Goal: Transaction & Acquisition: Obtain resource

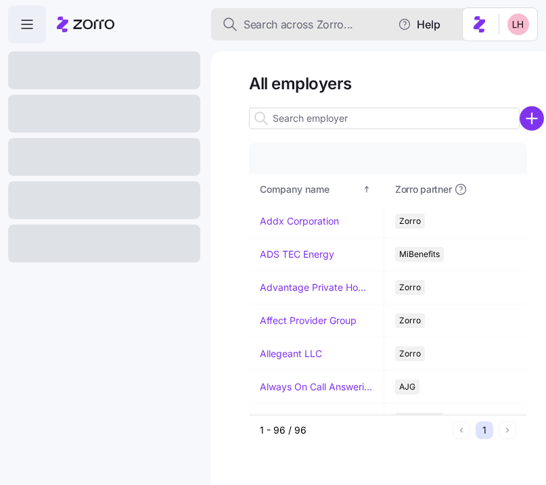
click at [326, 25] on span "Search across Zorro..." at bounding box center [298, 24] width 110 height 17
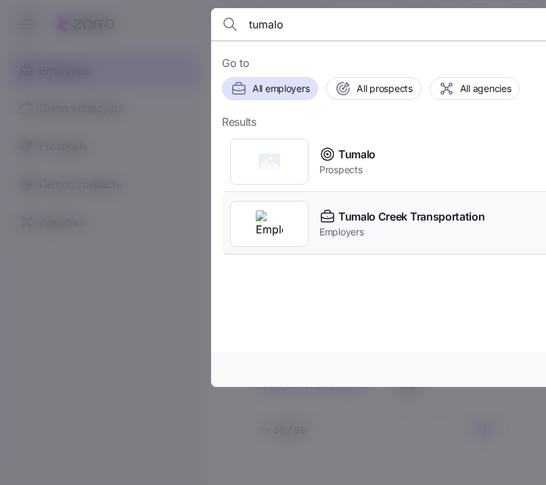
type input "tumalo"
click at [433, 237] on span "Employers" at bounding box center [401, 232] width 165 height 14
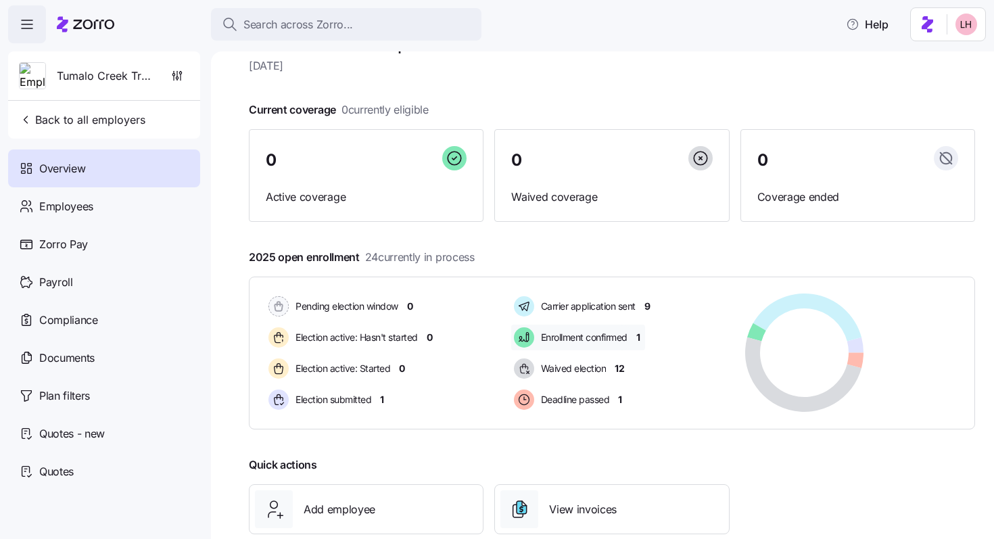
scroll to position [39, 0]
click at [95, 429] on span "Quotes - new" at bounding box center [72, 433] width 66 height 17
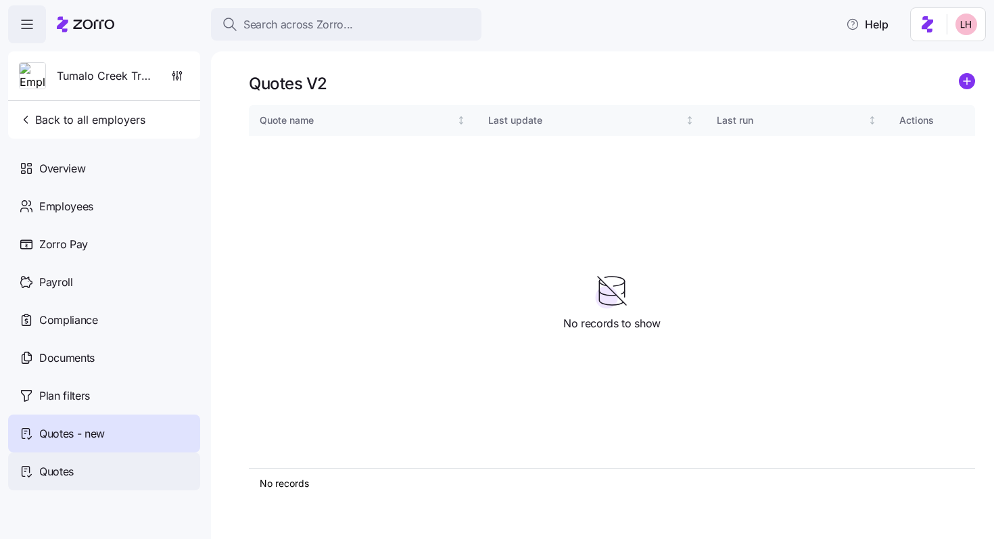
click at [85, 469] on div "Quotes" at bounding box center [104, 471] width 192 height 38
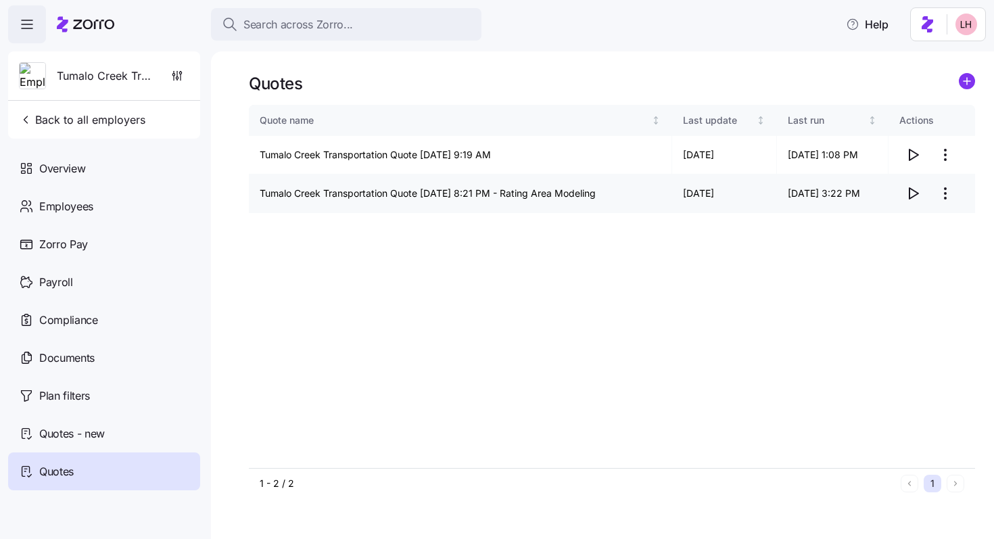
click at [545, 191] on icon "button" at bounding box center [913, 193] width 16 height 16
click at [68, 358] on span "Documents" at bounding box center [66, 358] width 55 height 17
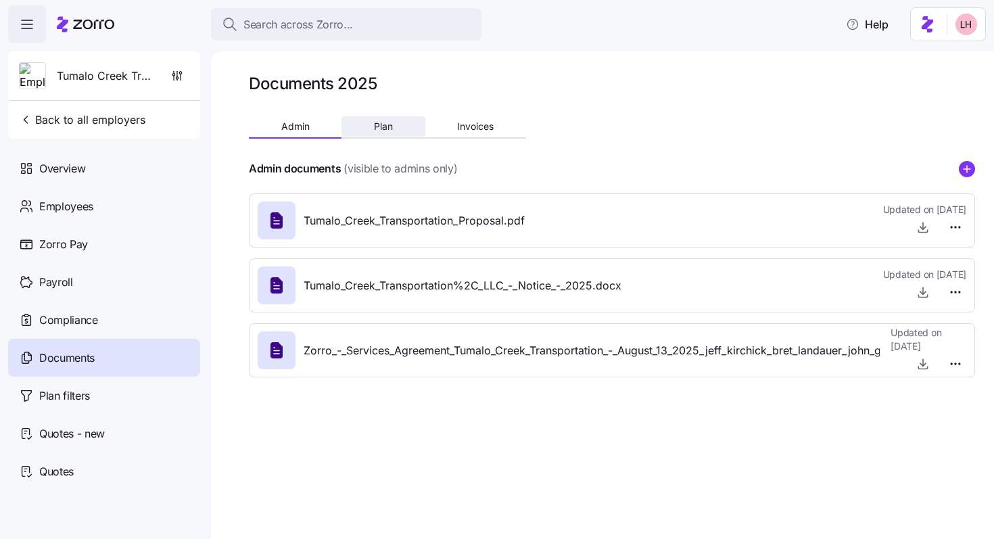
click at [381, 128] on span "Plan" at bounding box center [383, 126] width 19 height 9
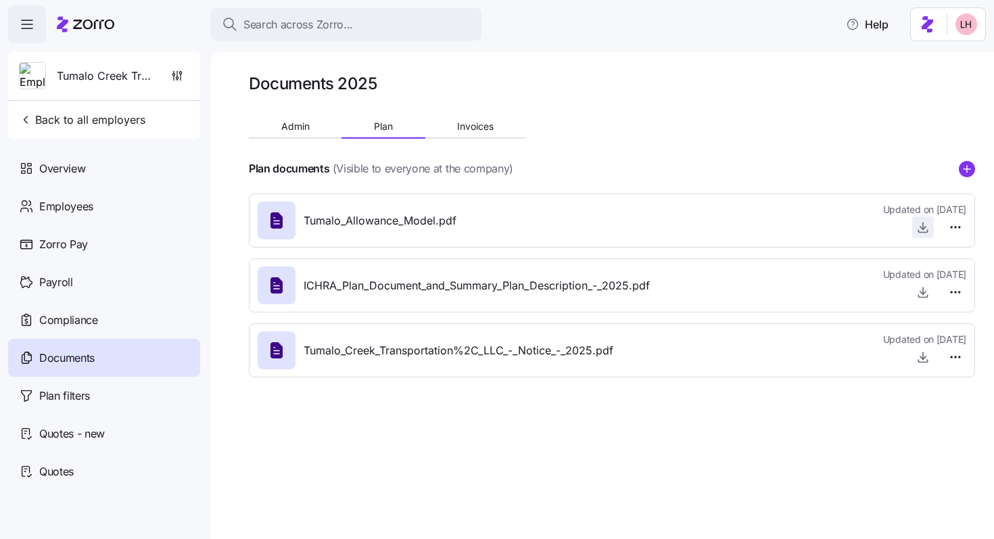
click at [545, 229] on icon "button" at bounding box center [923, 225] width 0 height 7
click at [306, 129] on span "Admin" at bounding box center [295, 126] width 28 height 9
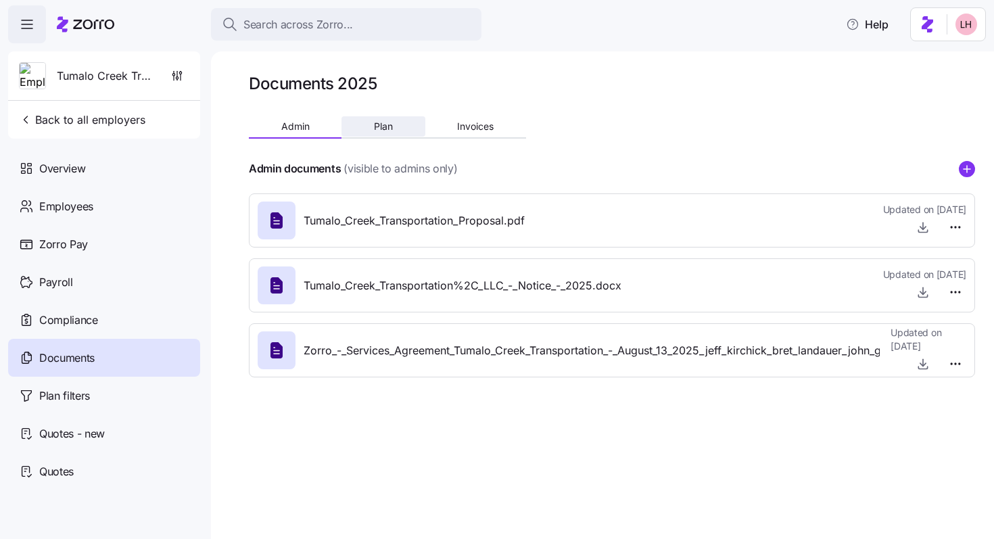
click at [384, 125] on span "Plan" at bounding box center [383, 126] width 19 height 9
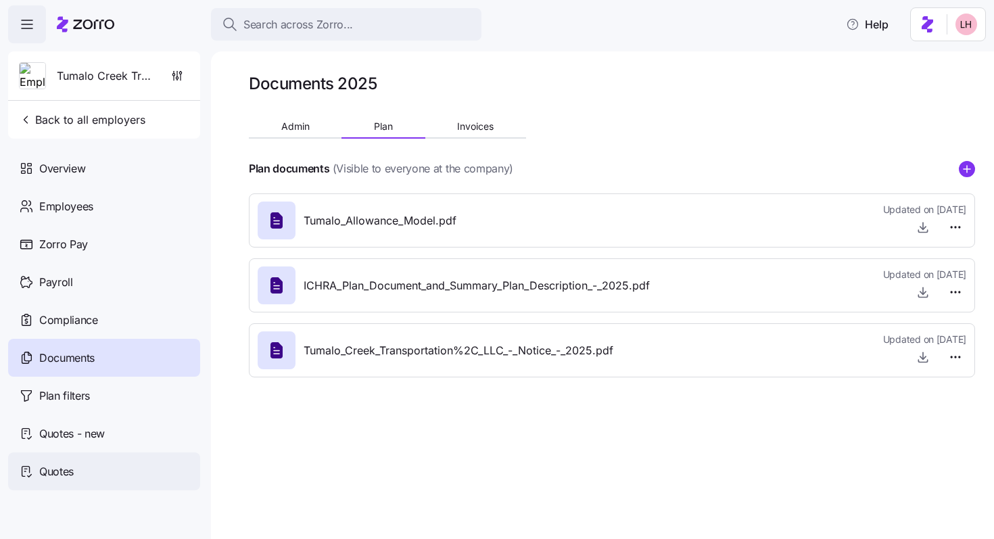
click at [85, 460] on div "Quotes" at bounding box center [104, 471] width 192 height 38
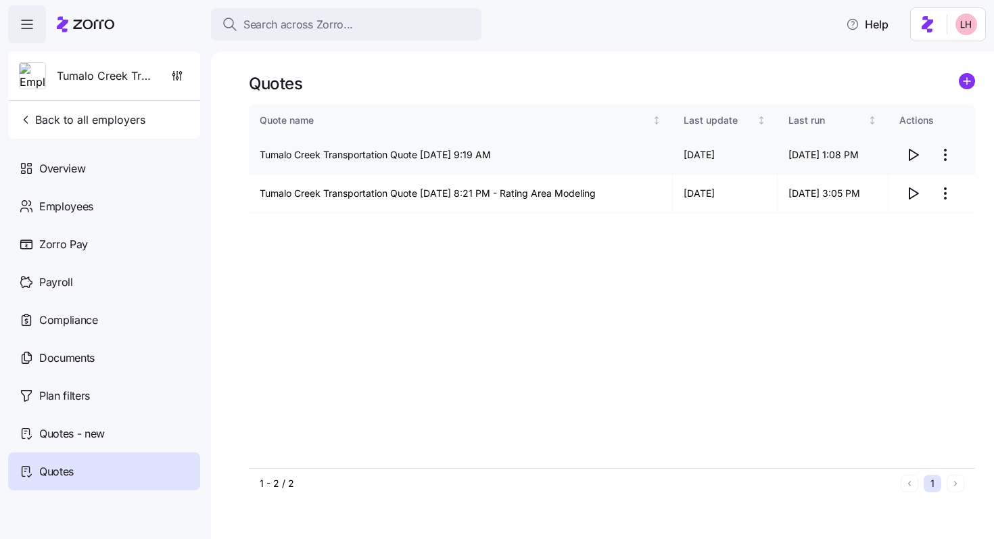
click at [545, 152] on icon "button" at bounding box center [913, 154] width 9 height 11
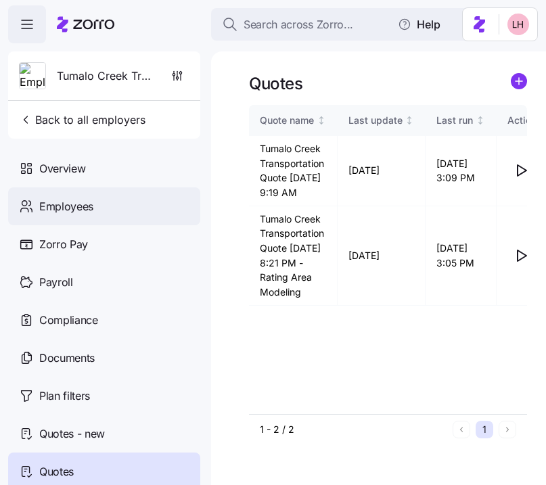
click at [66, 209] on span "Employees" at bounding box center [66, 206] width 54 height 17
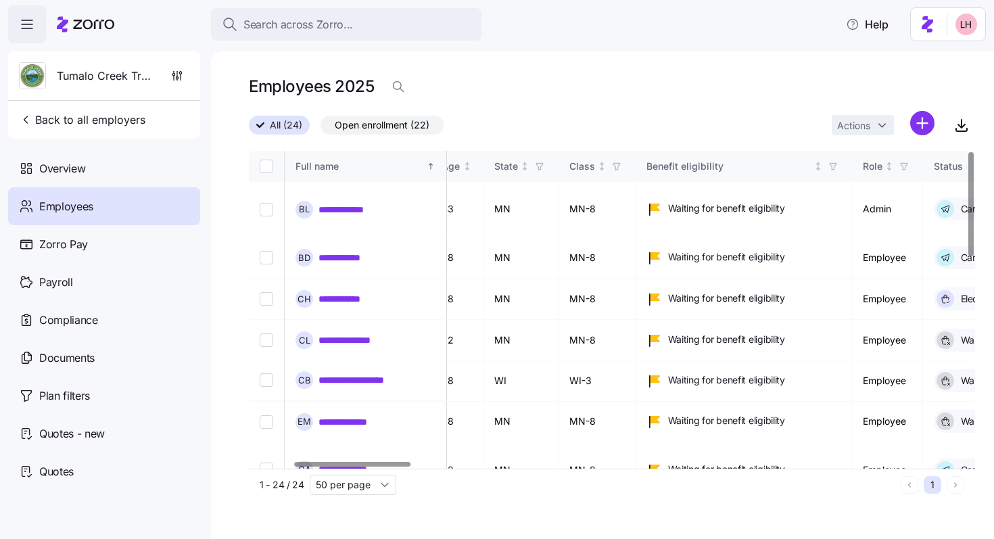
scroll to position [0, 234]
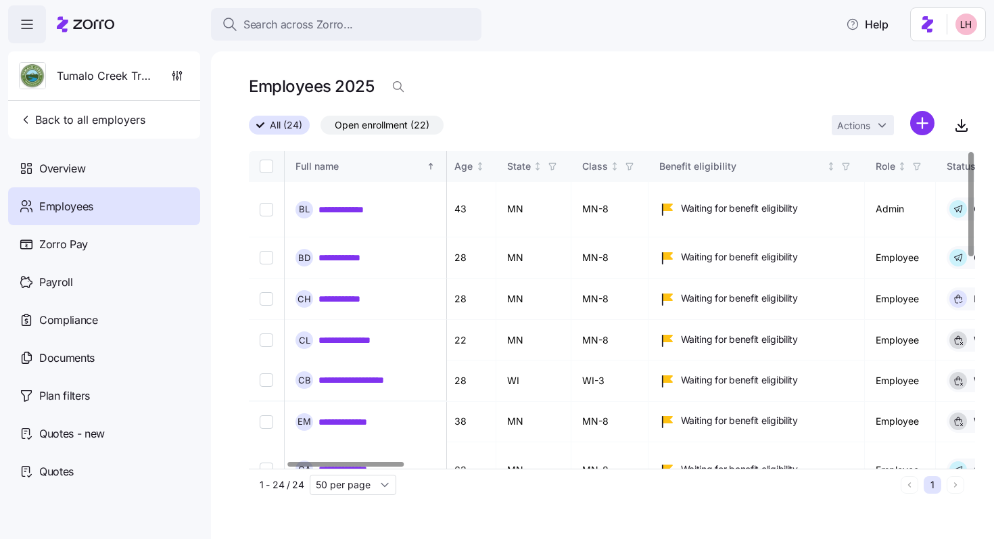
click at [384, 462] on div at bounding box center [346, 464] width 116 height 5
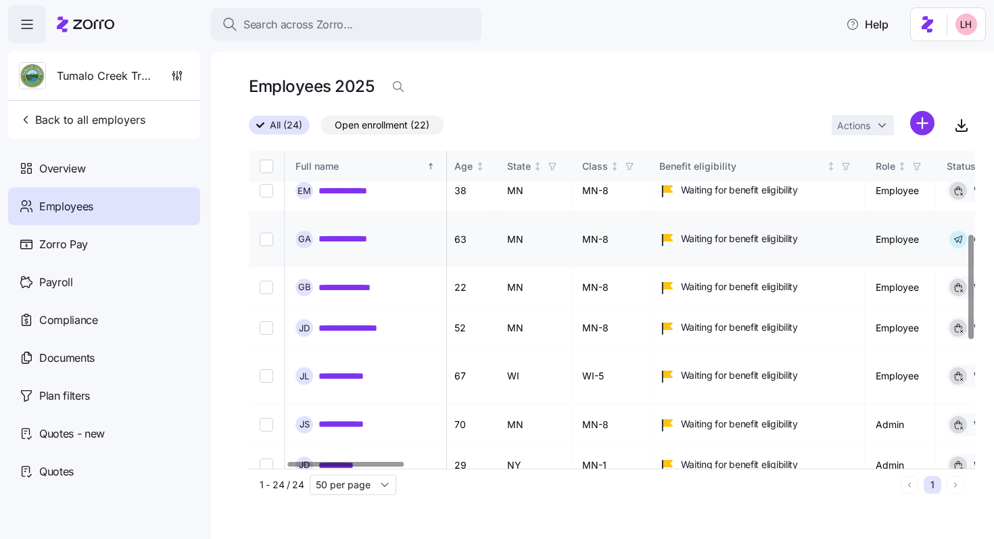
scroll to position [346, 234]
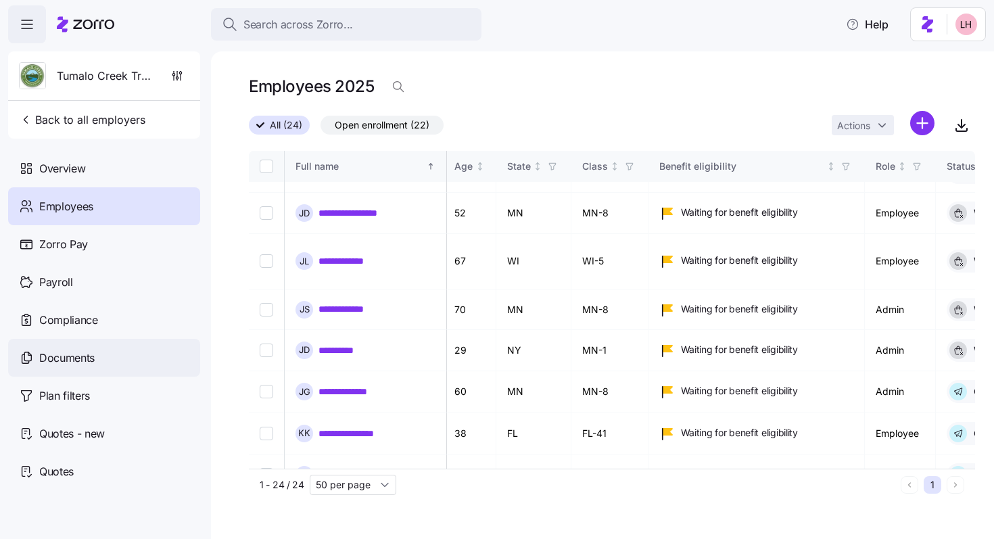
click at [85, 354] on span "Documents" at bounding box center [66, 358] width 55 height 17
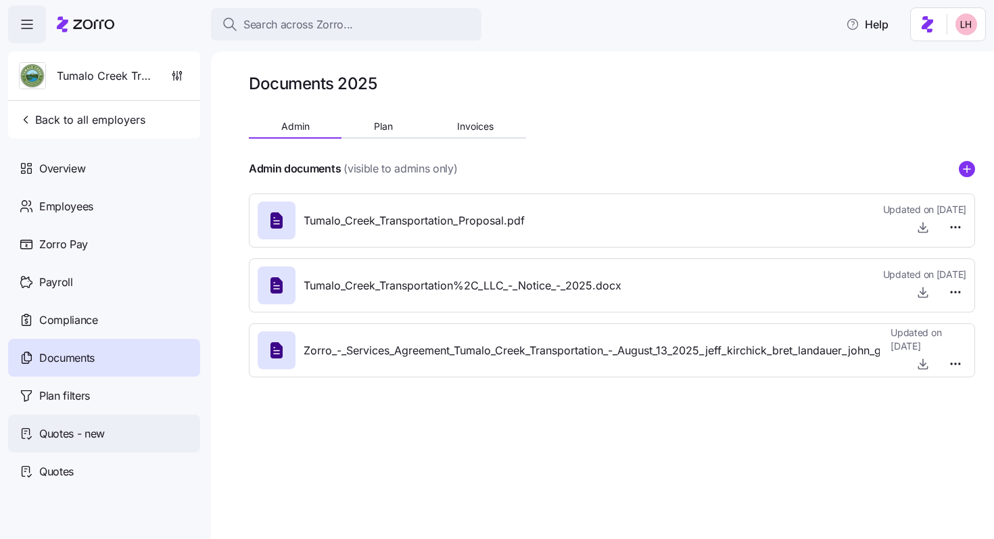
click at [114, 430] on div "Quotes - new" at bounding box center [104, 433] width 192 height 38
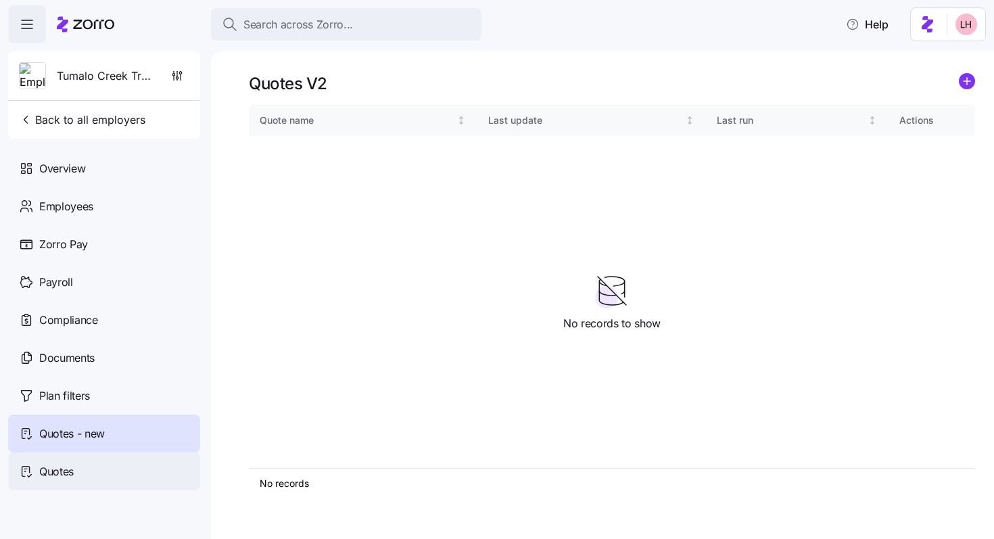
click at [53, 463] on span "Quotes" at bounding box center [56, 471] width 34 height 17
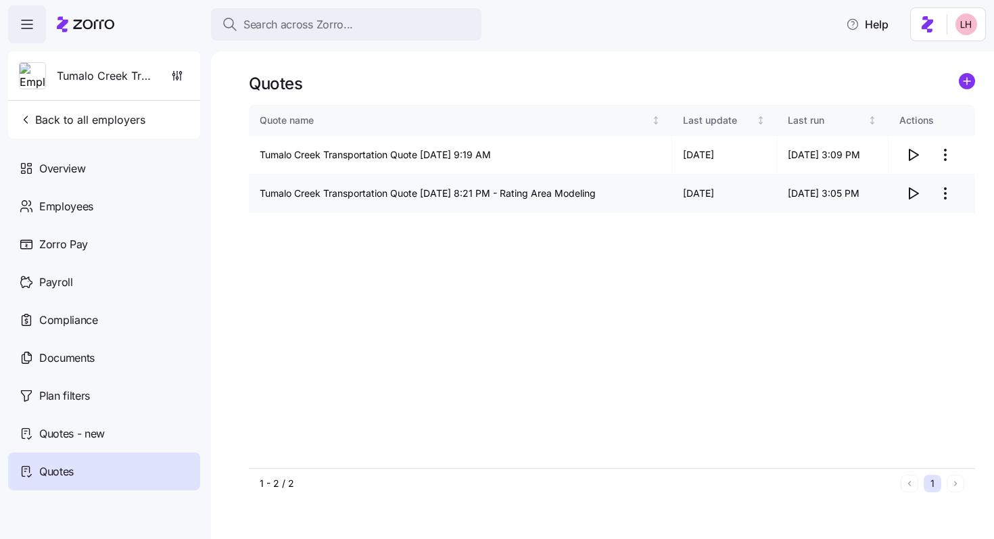
click at [545, 195] on icon "button" at bounding box center [913, 193] width 9 height 11
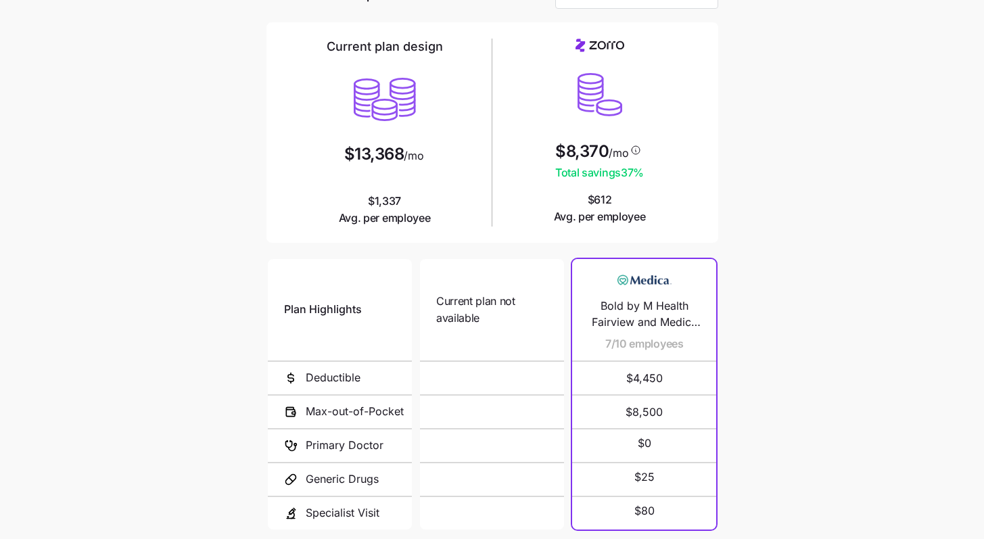
scroll to position [199, 0]
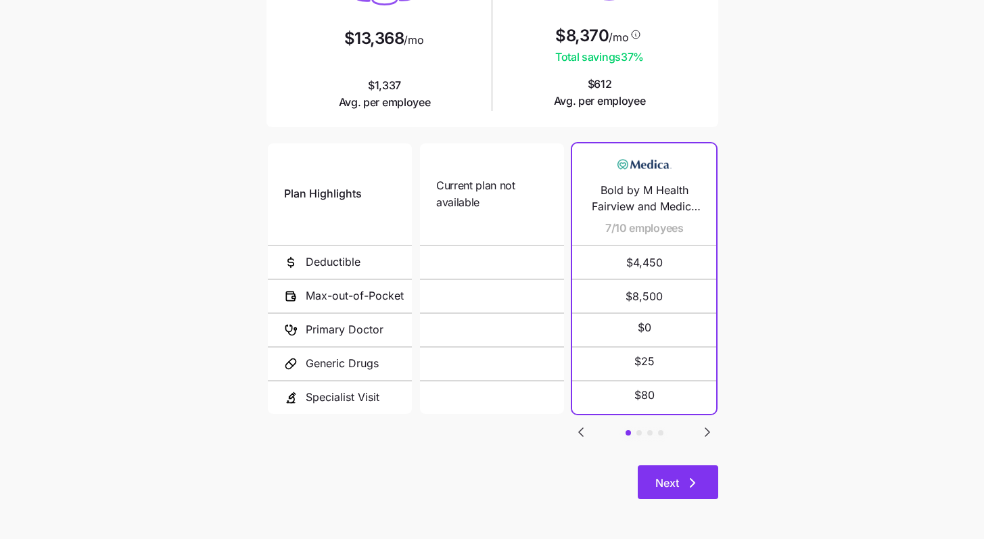
click at [698, 475] on icon "button" at bounding box center [692, 483] width 16 height 16
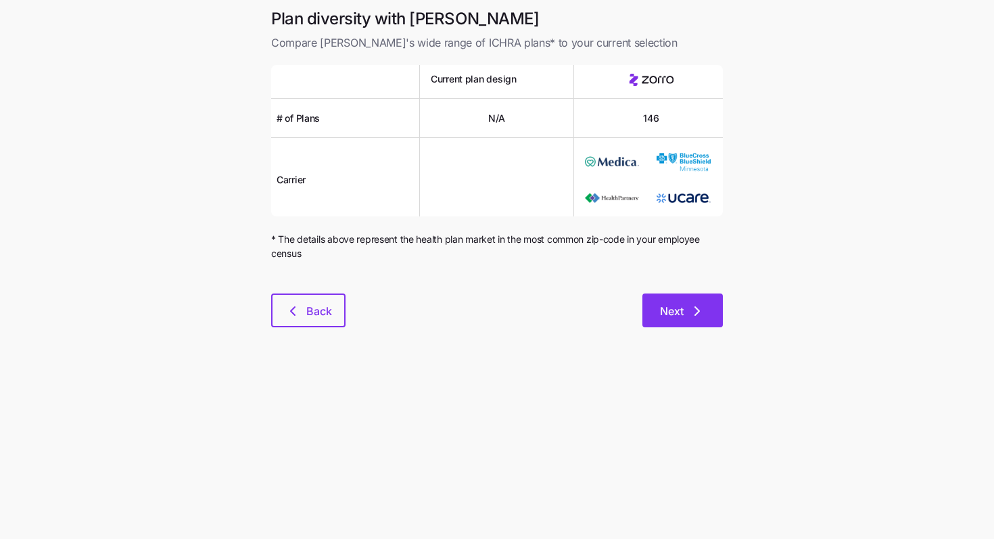
click at [694, 309] on icon "button" at bounding box center [697, 311] width 16 height 16
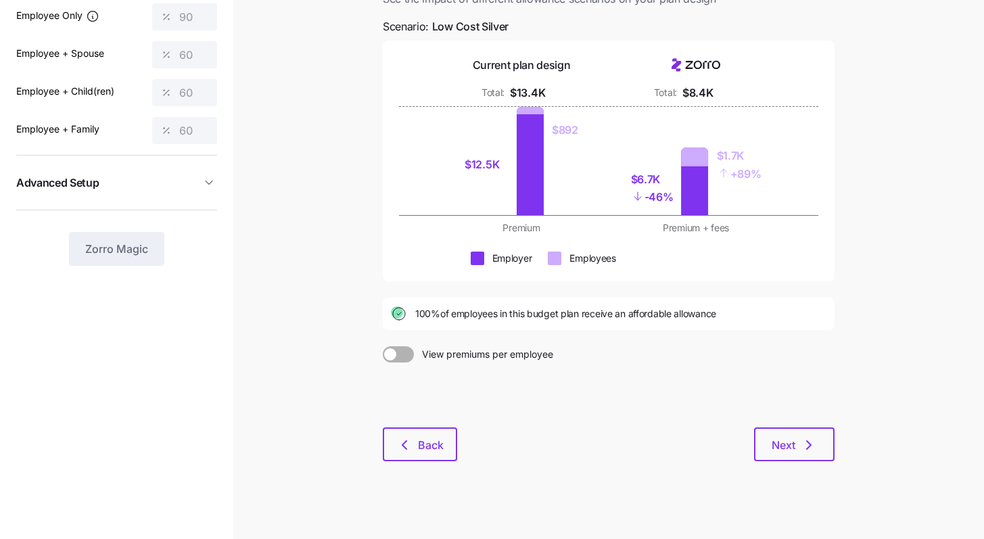
scroll to position [126, 0]
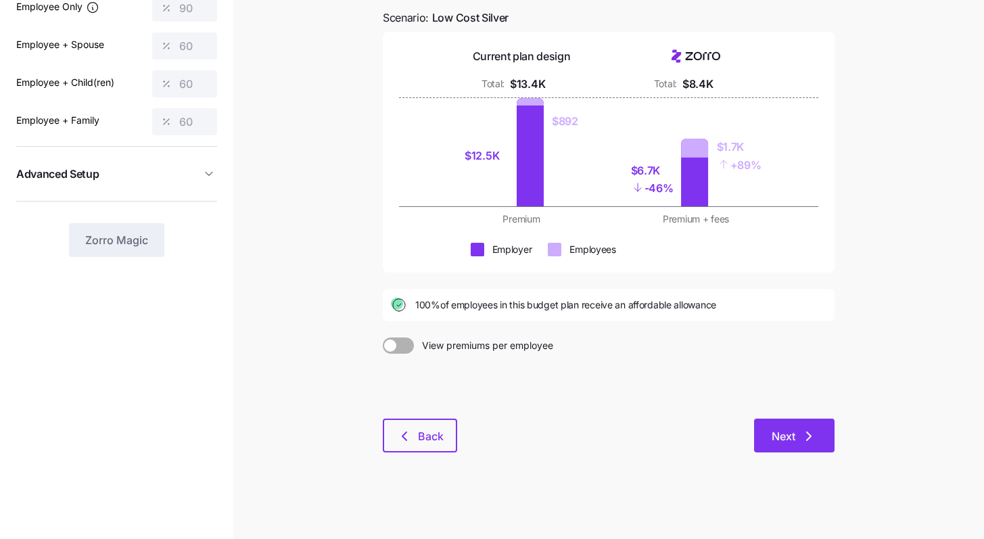
click at [788, 431] on span "Next" at bounding box center [784, 436] width 24 height 16
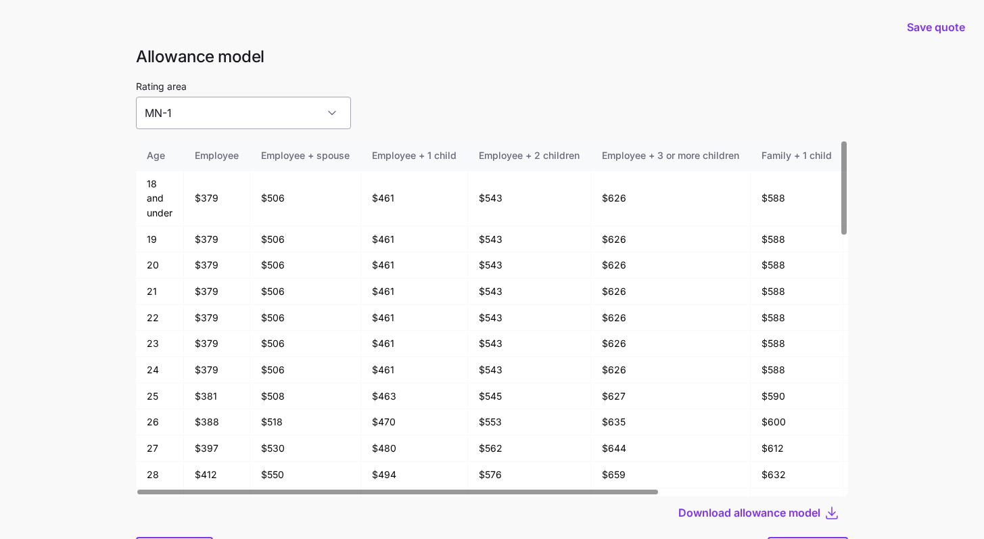
click at [292, 121] on input "MN-1" at bounding box center [243, 113] width 215 height 32
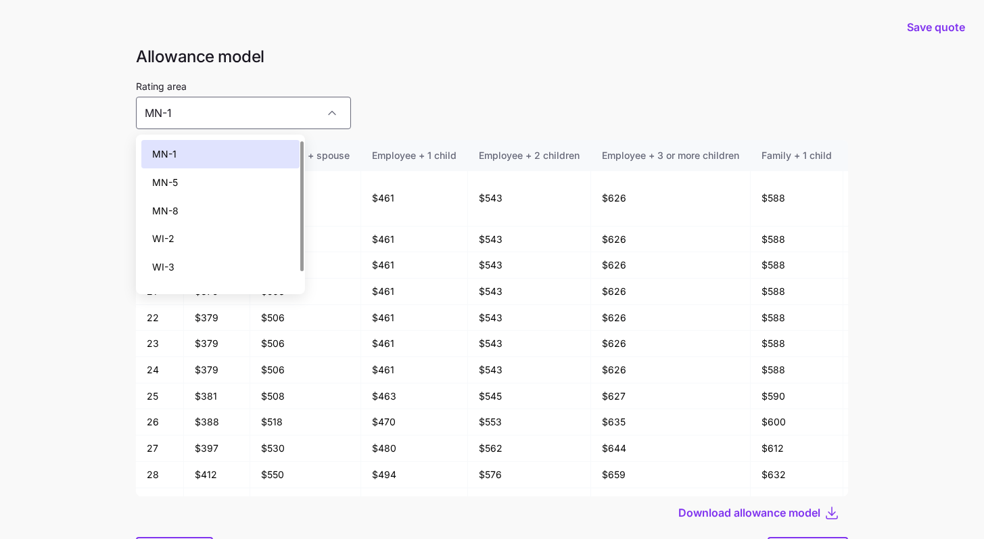
scroll to position [20, 0]
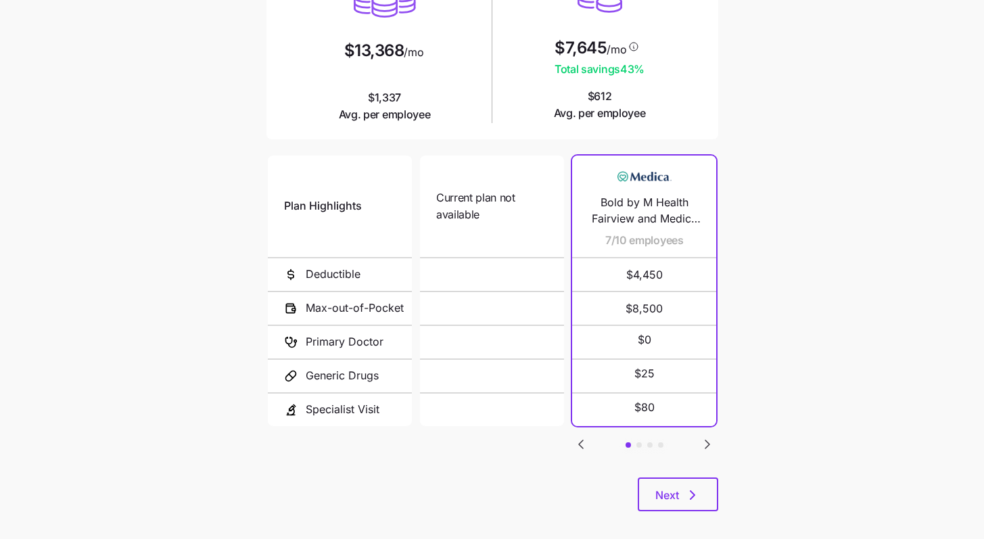
scroll to position [199, 0]
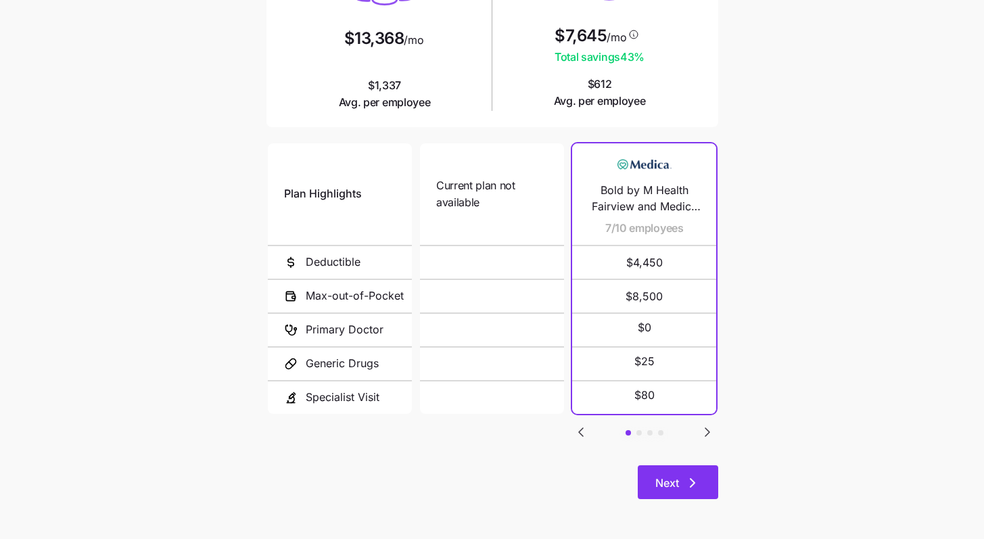
click at [704, 473] on button "Next" at bounding box center [678, 482] width 80 height 34
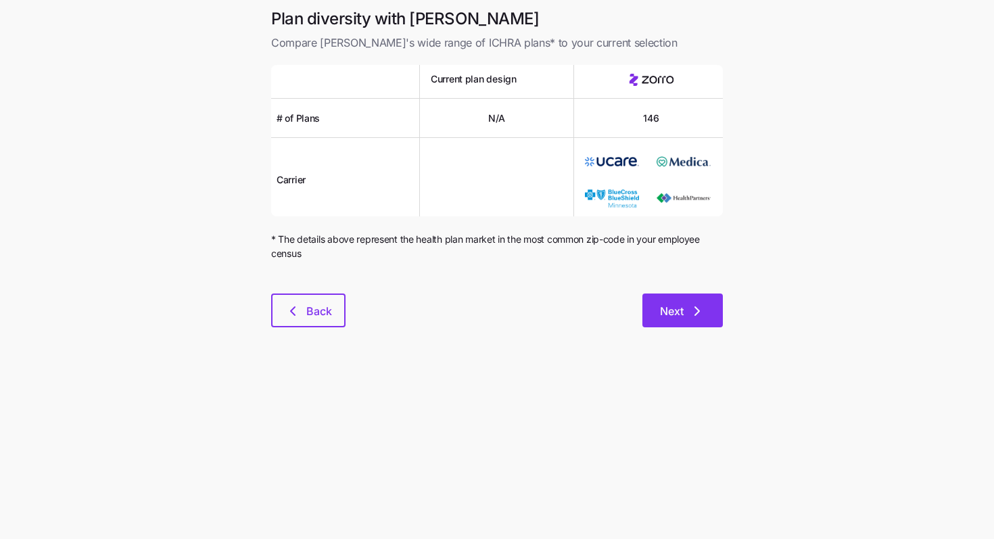
click at [707, 308] on button "Next" at bounding box center [682, 310] width 80 height 34
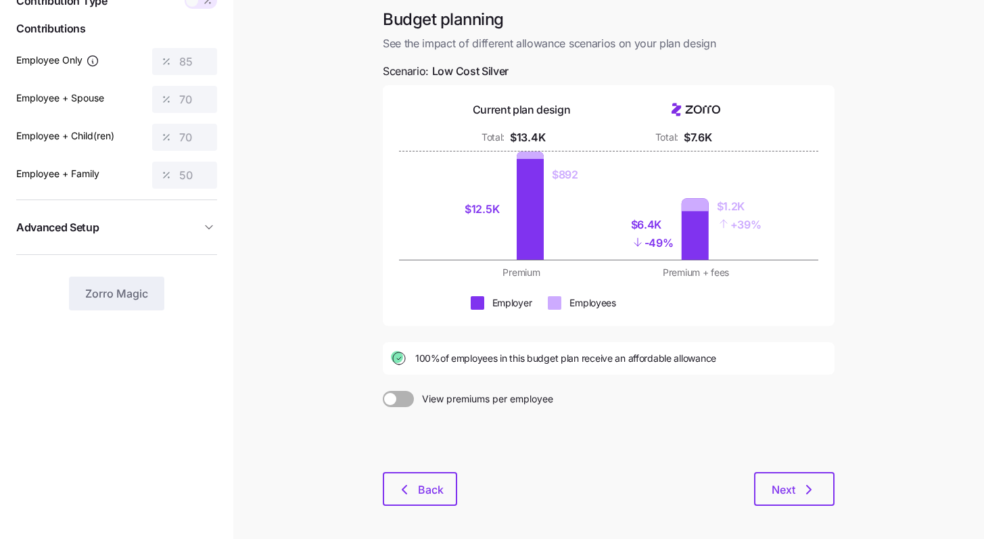
scroll to position [126, 0]
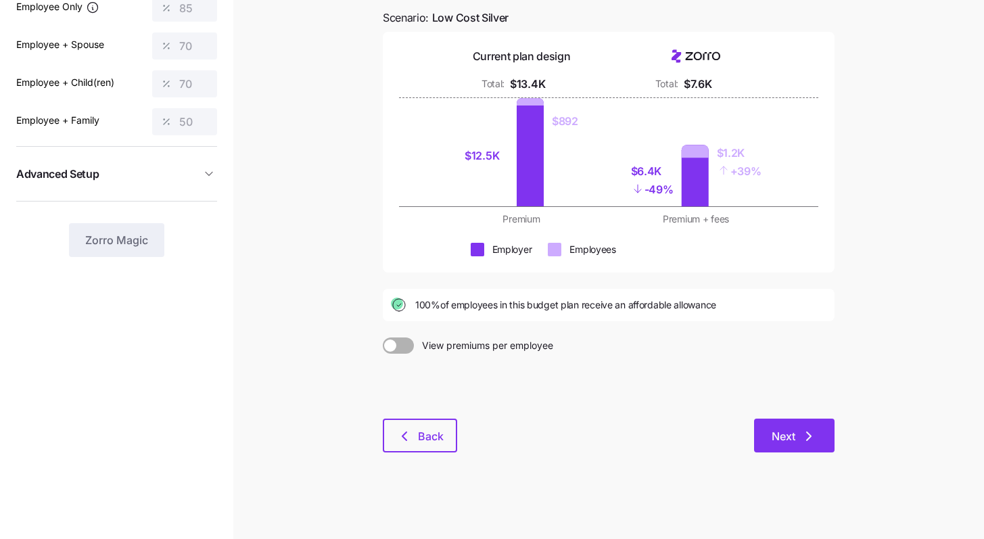
click at [825, 427] on button "Next" at bounding box center [794, 436] width 80 height 34
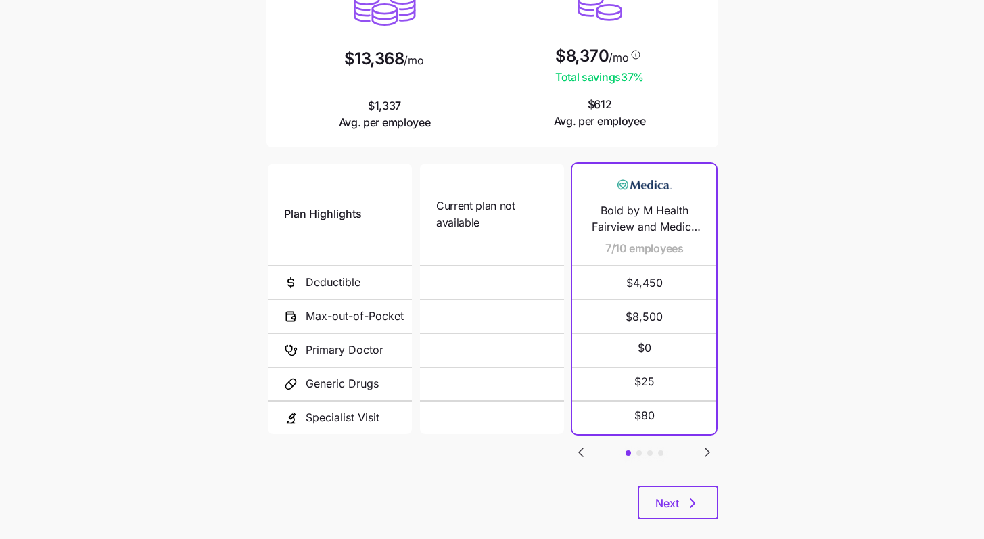
scroll to position [199, 0]
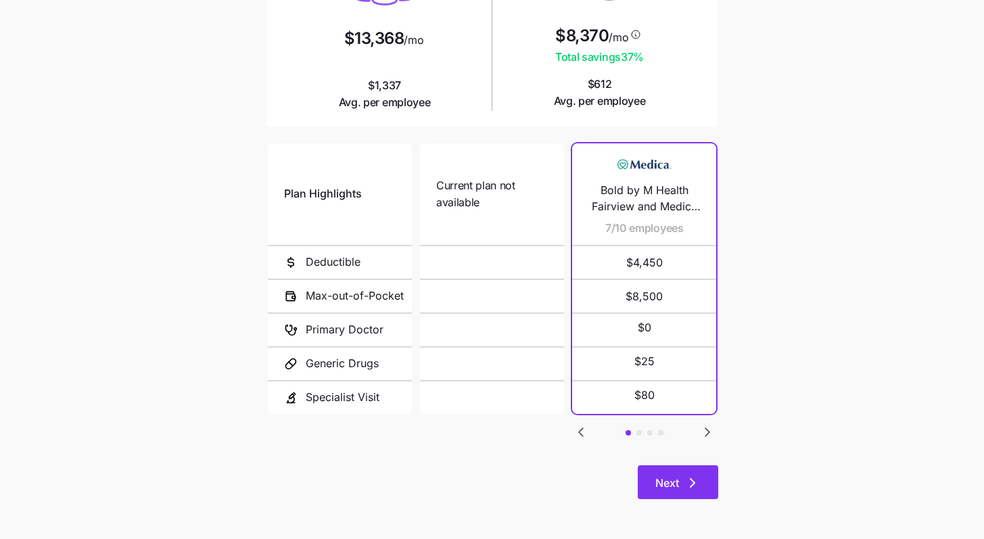
click at [705, 477] on button "Next" at bounding box center [678, 482] width 80 height 34
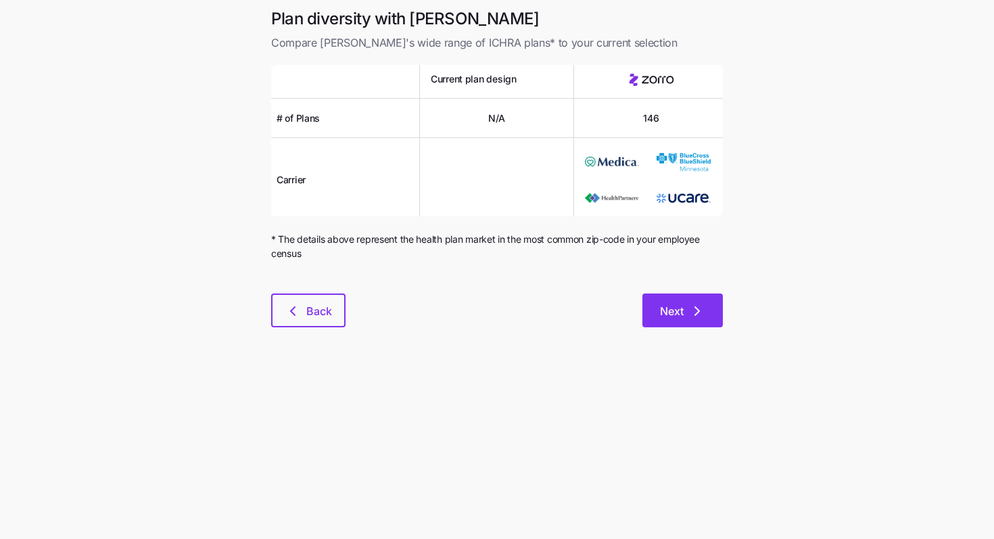
click at [703, 297] on button "Next" at bounding box center [682, 310] width 80 height 34
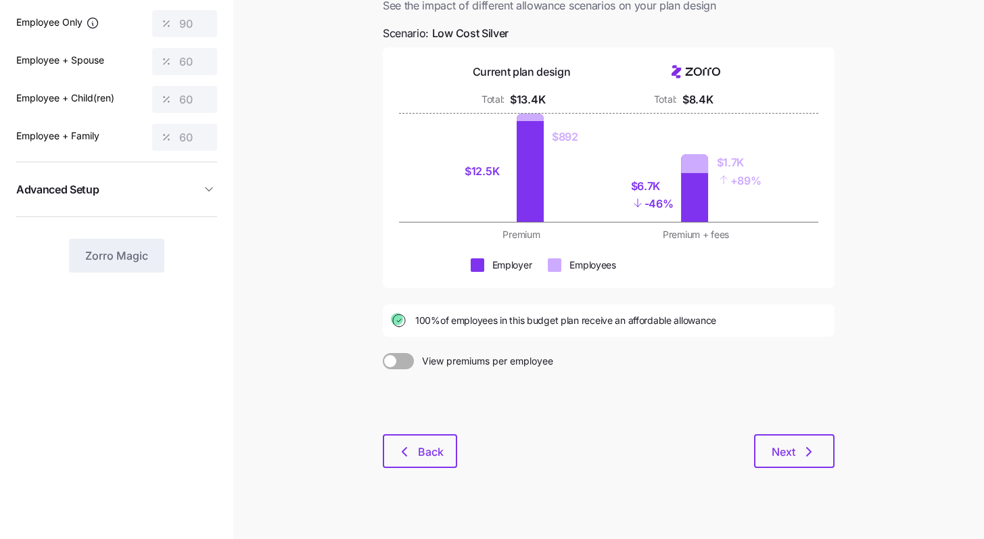
scroll to position [126, 0]
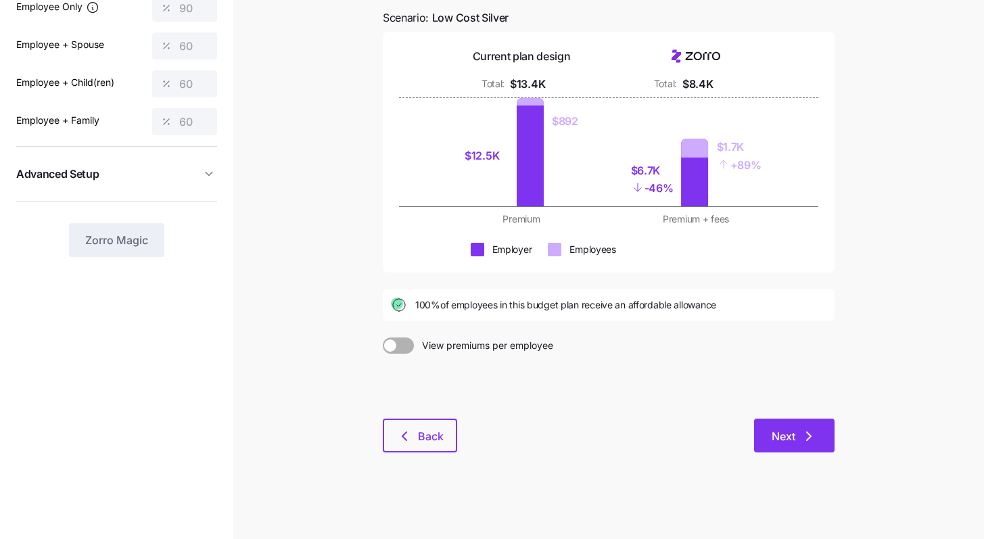
click at [817, 442] on button "Next" at bounding box center [794, 436] width 80 height 34
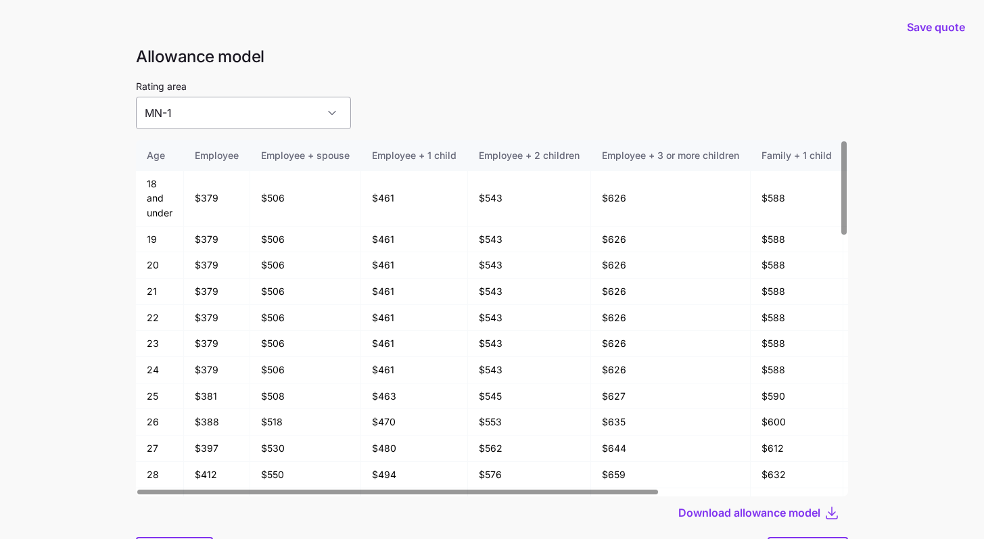
click at [282, 123] on input "MN-1" at bounding box center [243, 113] width 215 height 32
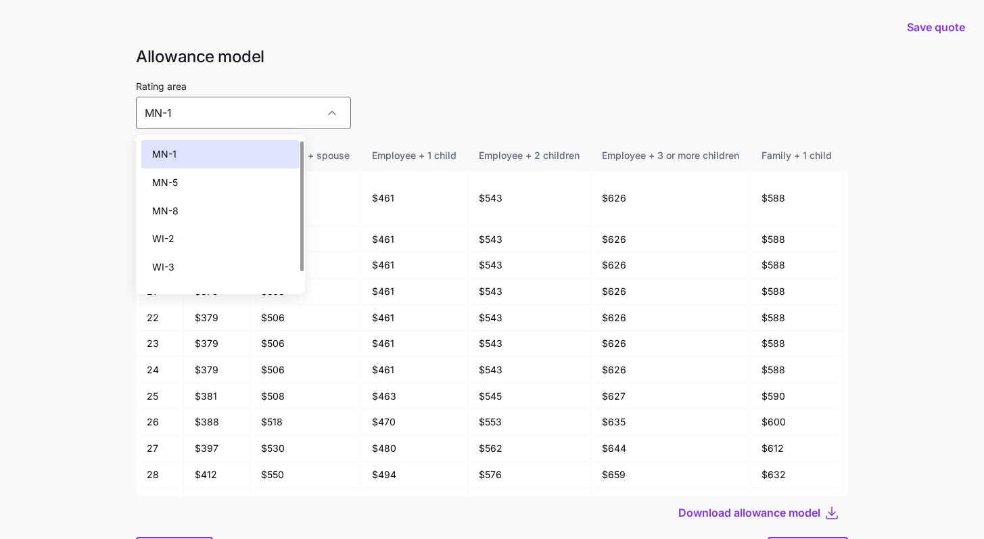
click at [413, 97] on div "Rating area [GEOGRAPHIC_DATA]-1" at bounding box center [492, 103] width 712 height 51
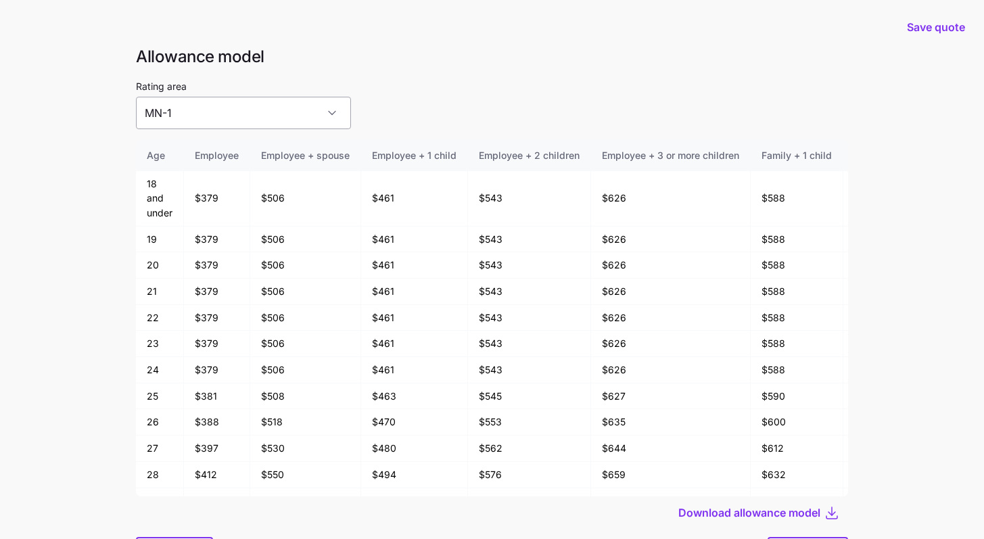
click at [267, 123] on input "MN-1" at bounding box center [243, 113] width 215 height 32
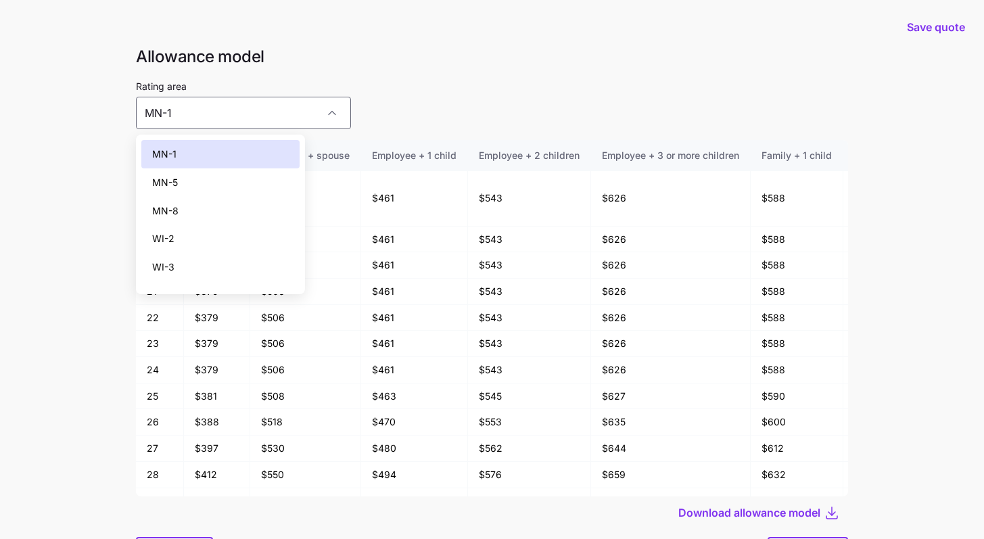
click at [231, 181] on div "MN-5" at bounding box center [220, 182] width 158 height 28
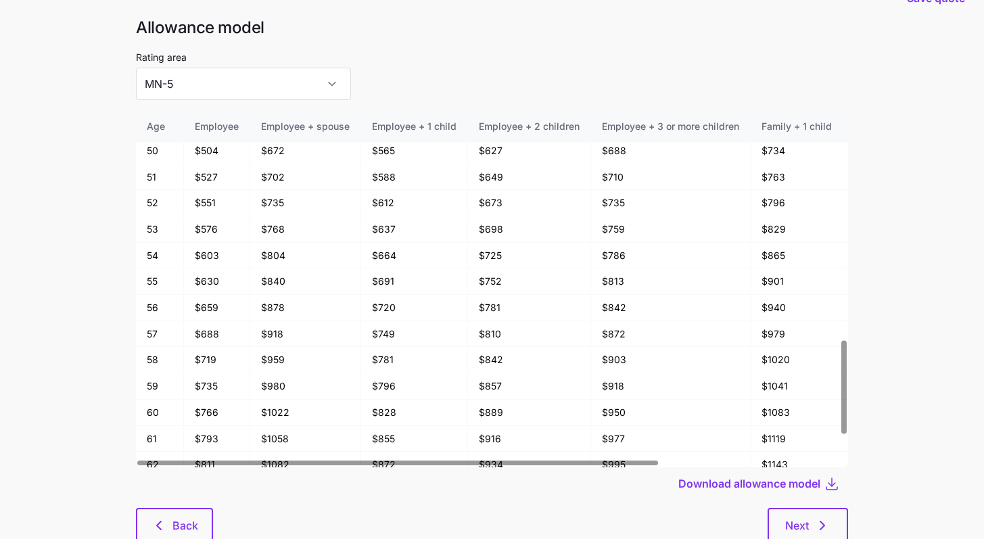
scroll to position [72, 0]
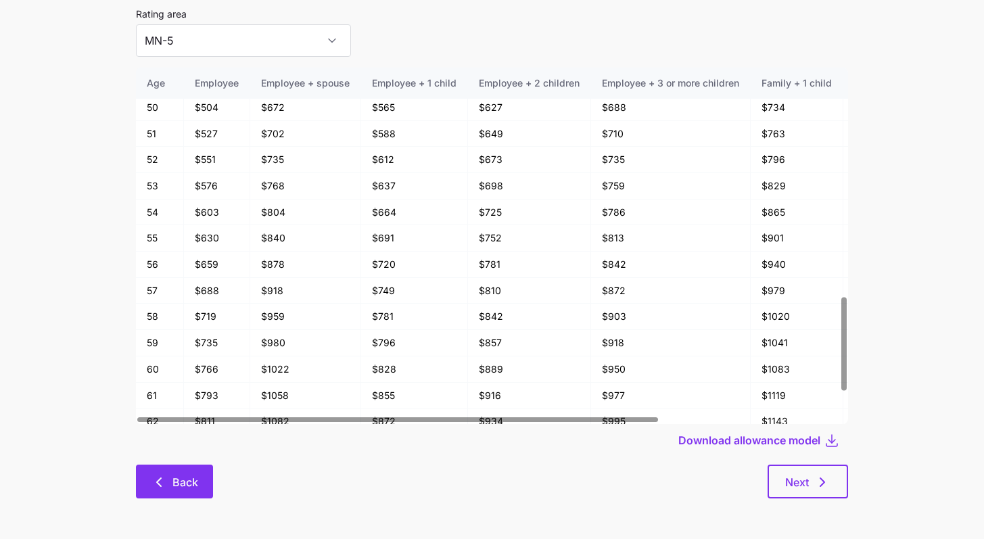
click at [203, 479] on button "Back" at bounding box center [174, 482] width 77 height 34
type input "MN-1"
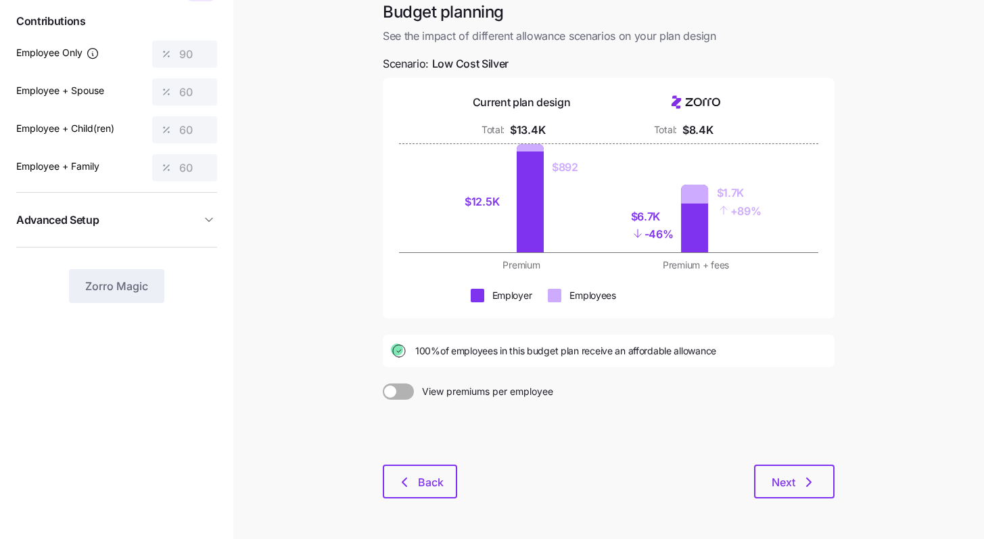
scroll to position [126, 0]
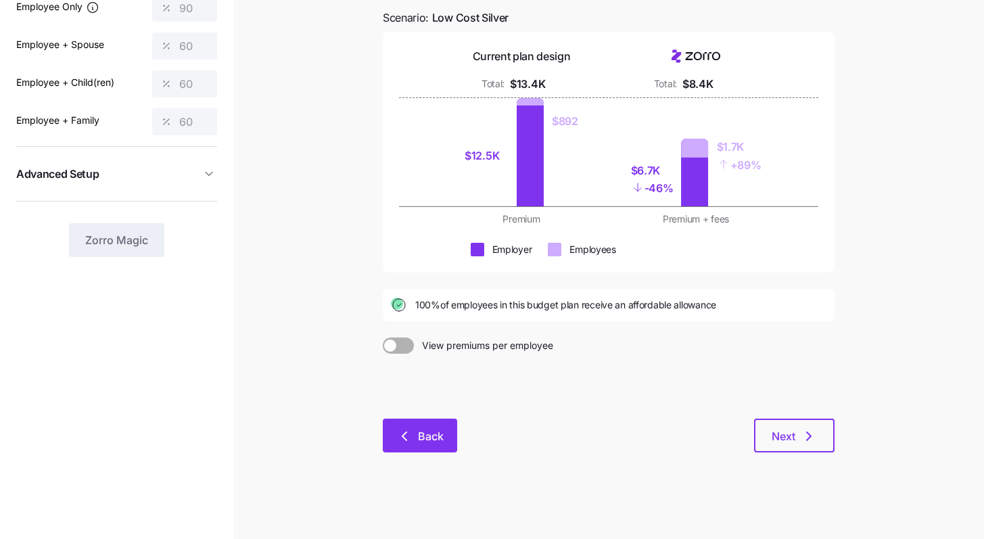
click at [420, 440] on span "Back" at bounding box center [431, 436] width 26 height 16
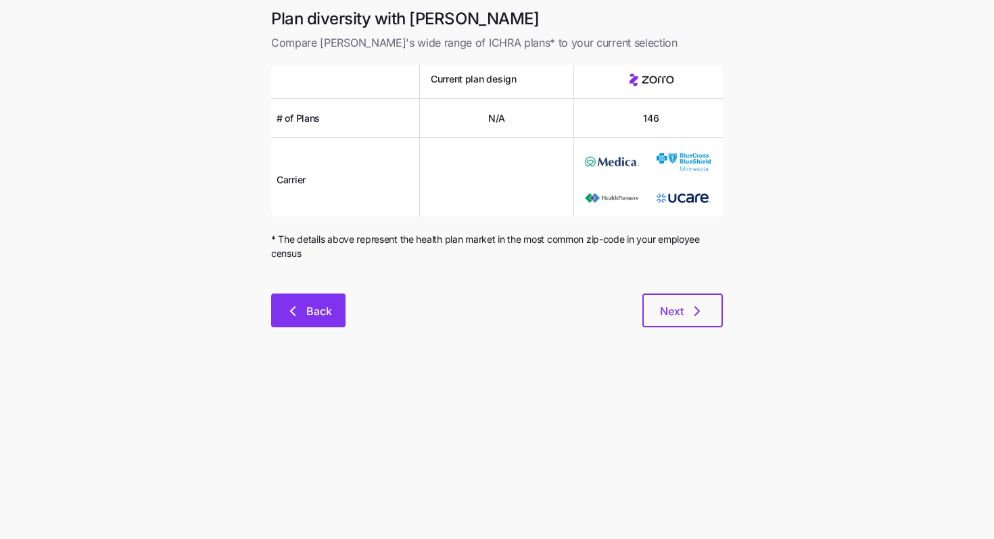
click at [331, 300] on button "Back" at bounding box center [308, 310] width 74 height 34
